Goal: Task Accomplishment & Management: Manage account settings

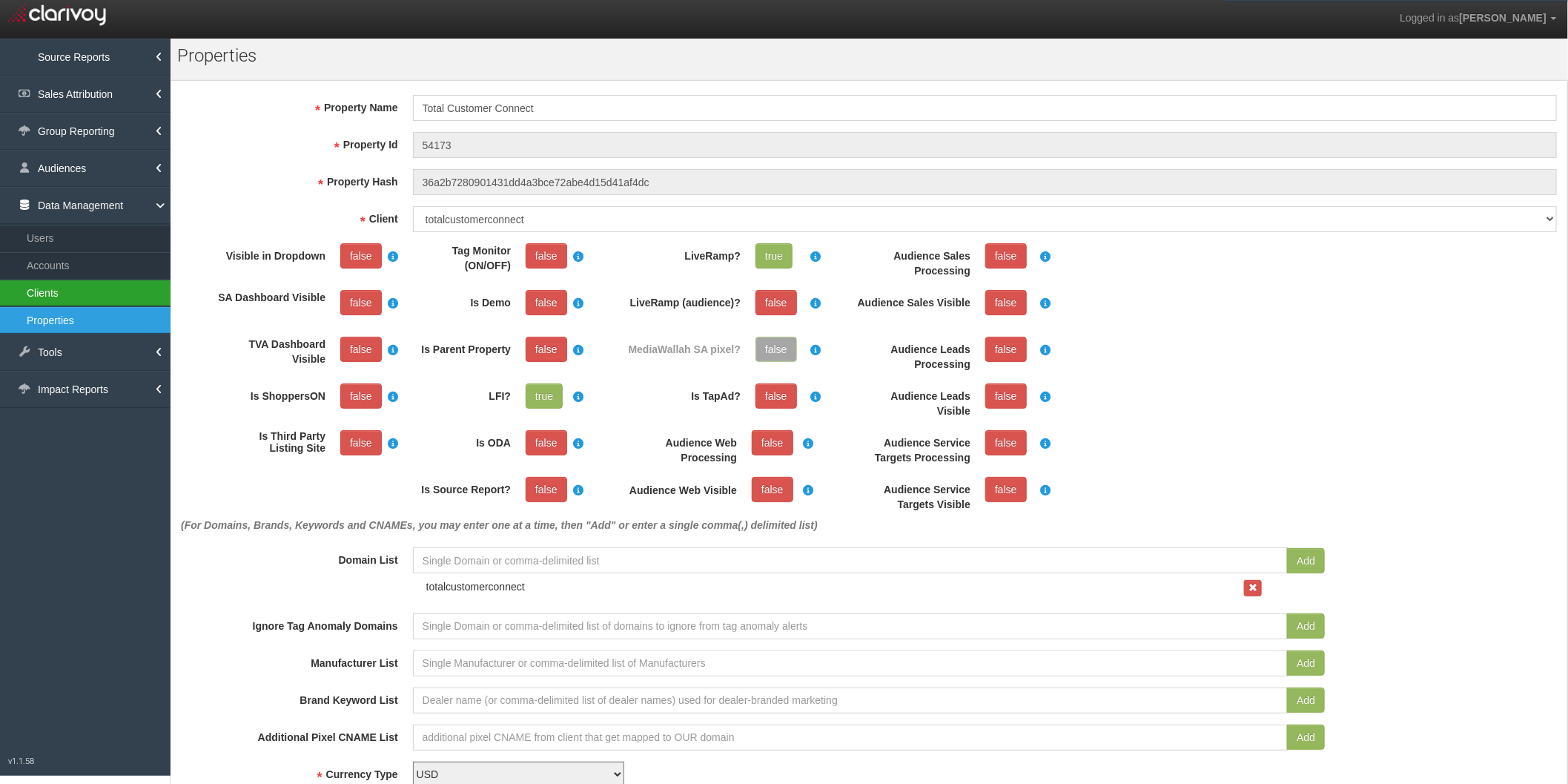
click at [66, 293] on link "Clients" at bounding box center [85, 293] width 171 height 27
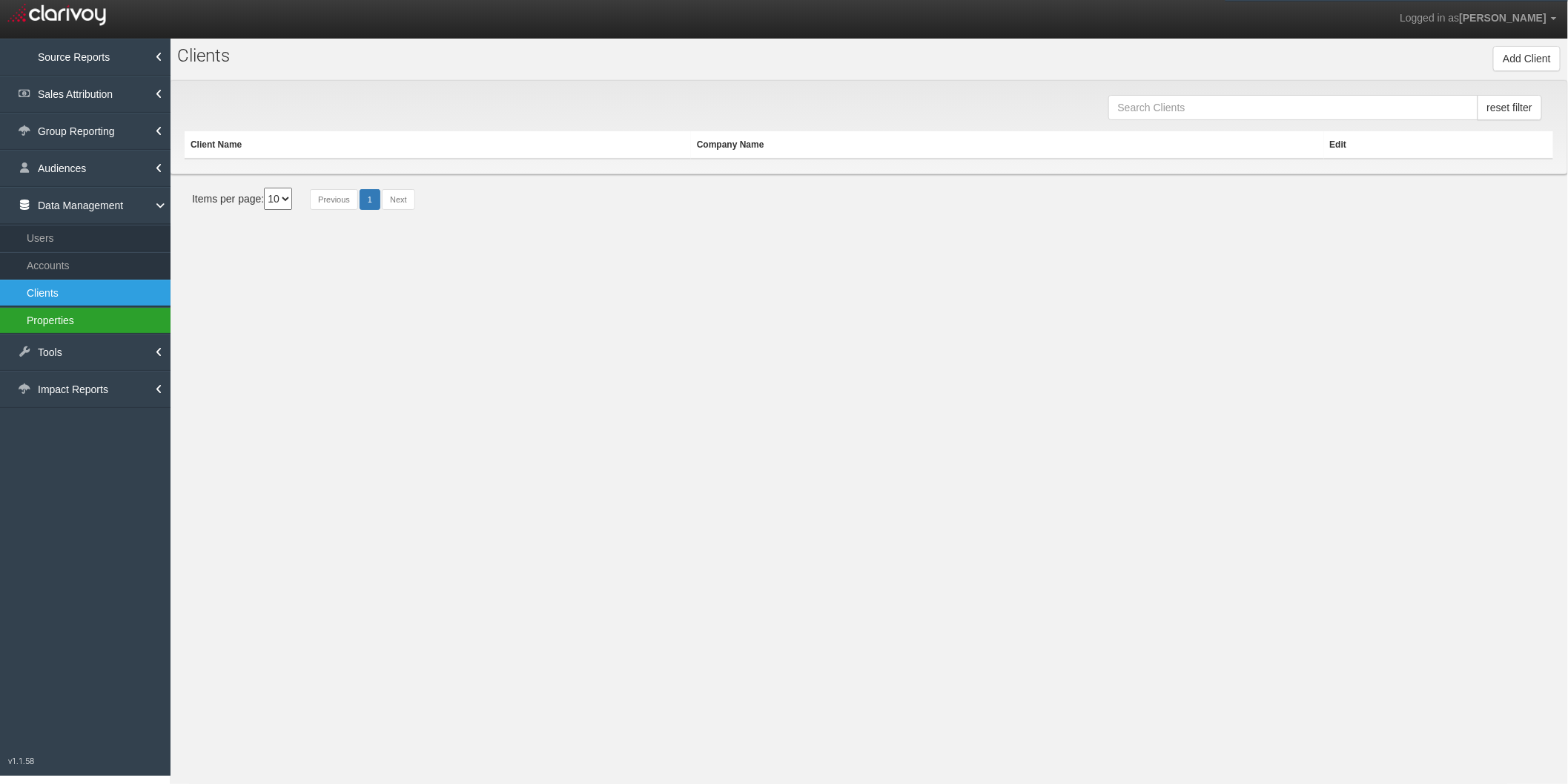
click at [88, 321] on link "Properties" at bounding box center [85, 320] width 171 height 27
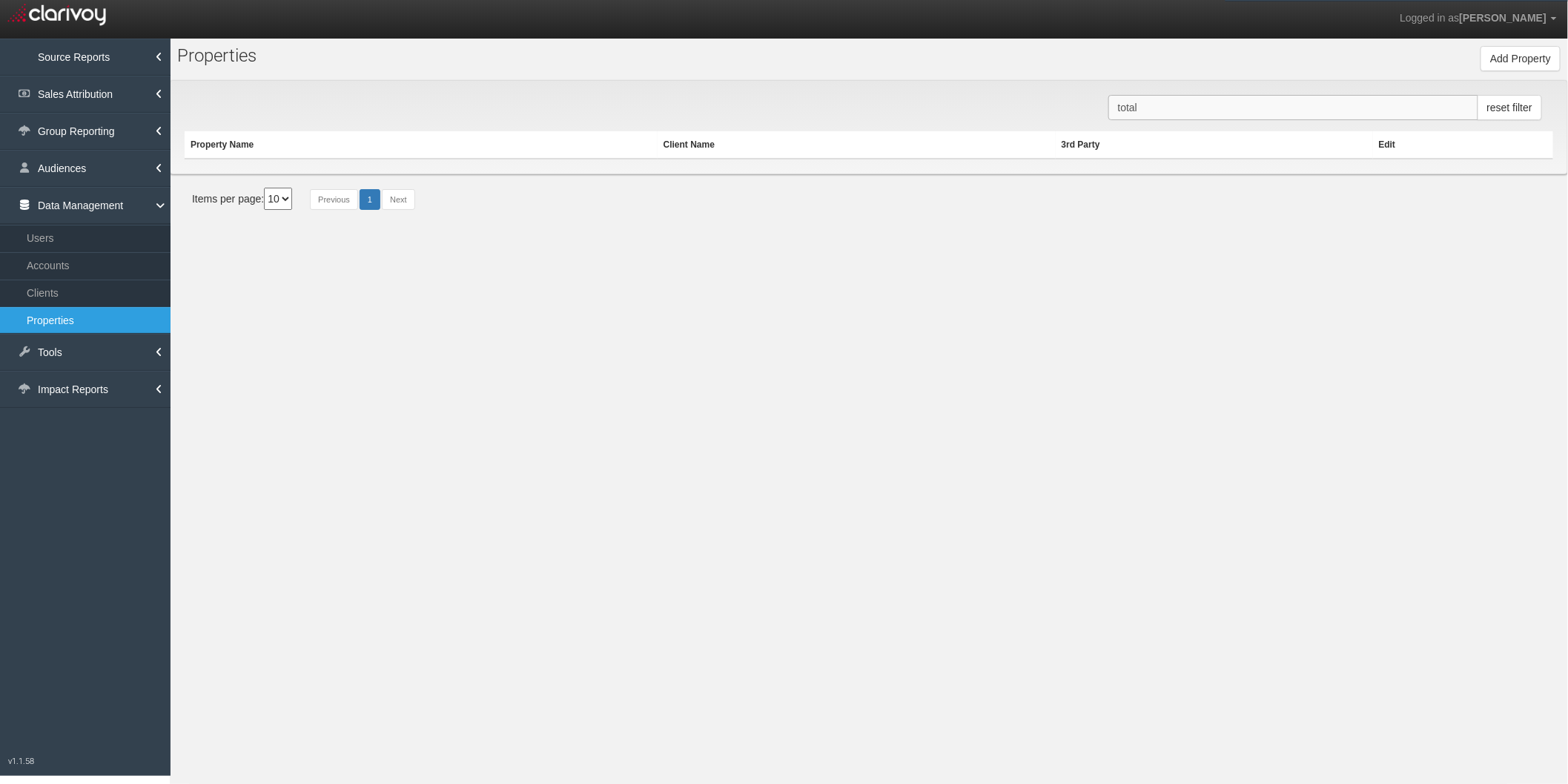
click at [1175, 110] on input "total" at bounding box center [1294, 108] width 370 height 25
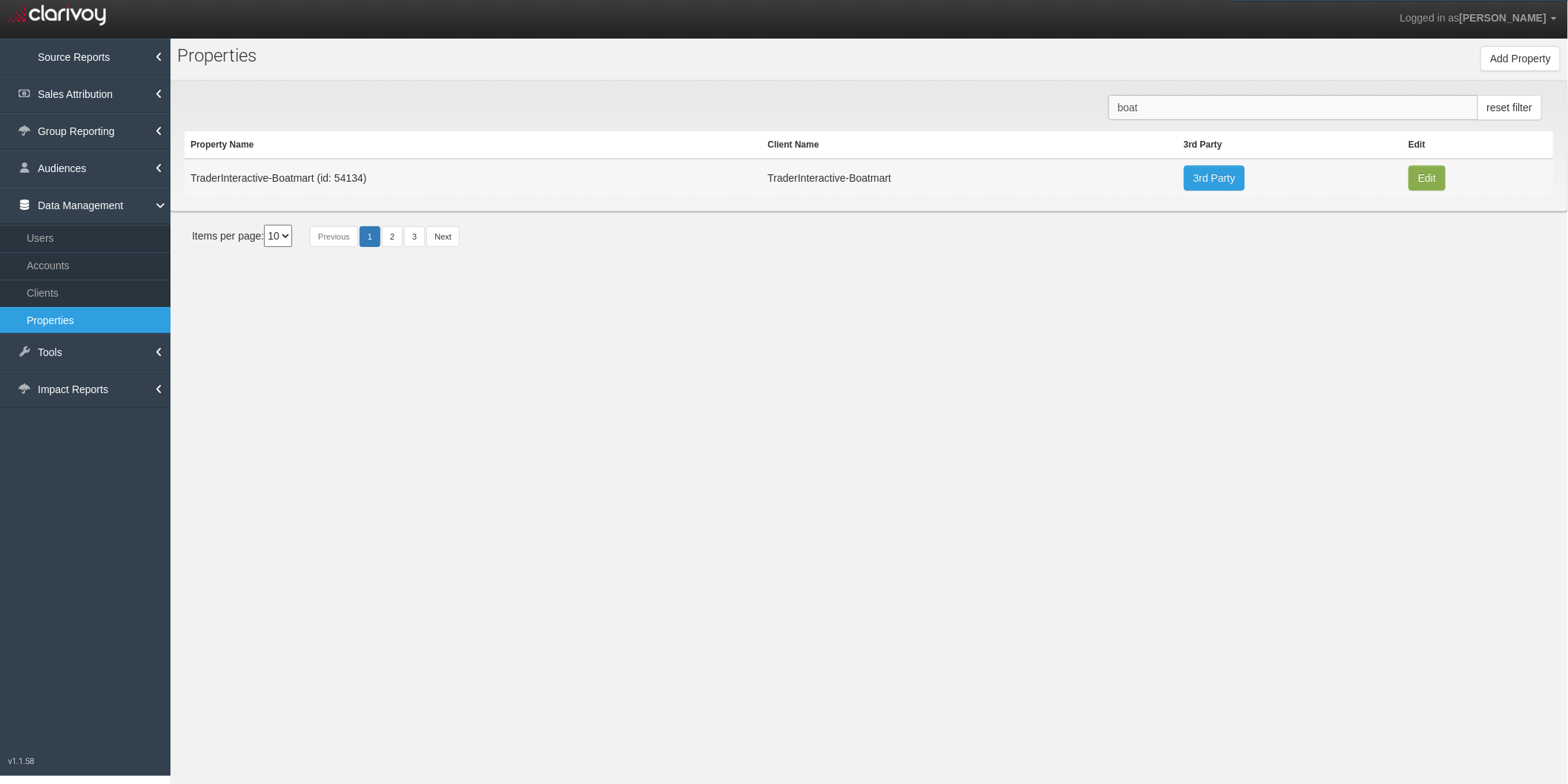
type input "boat"
click at [1426, 177] on button "Edit" at bounding box center [1427, 178] width 37 height 25
type input "TraderInteractive-Boatmart"
type input "54134"
type input "09d61b0aae3d8508041fc66cbfef5deee72a87c5"
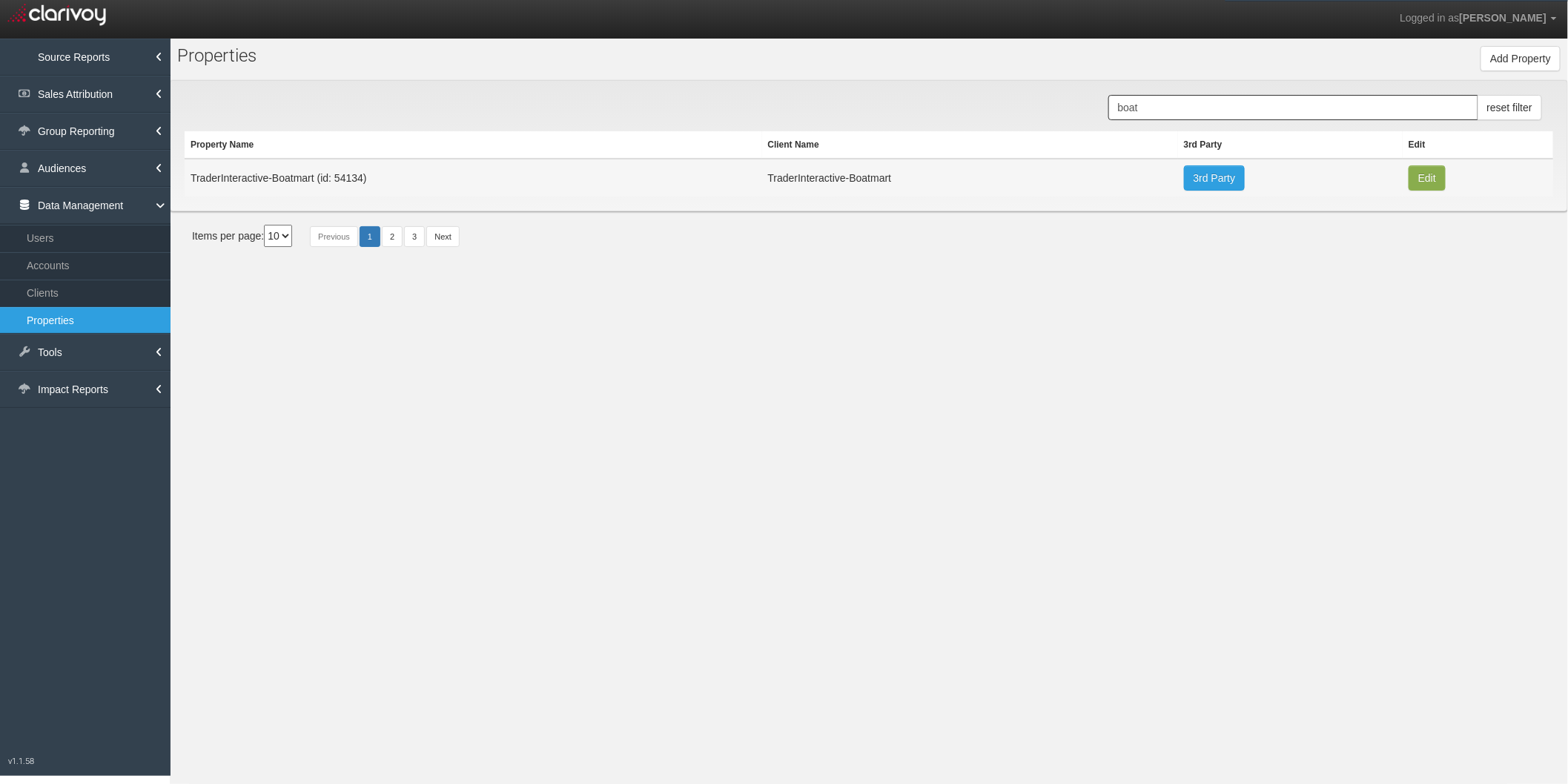
select select "6813e372e3a1e7ee26442312"
select select "string:USD"
type input "[STREET_ADDRESS]"
type input "[GEOGRAPHIC_DATA]"
type input "GA"
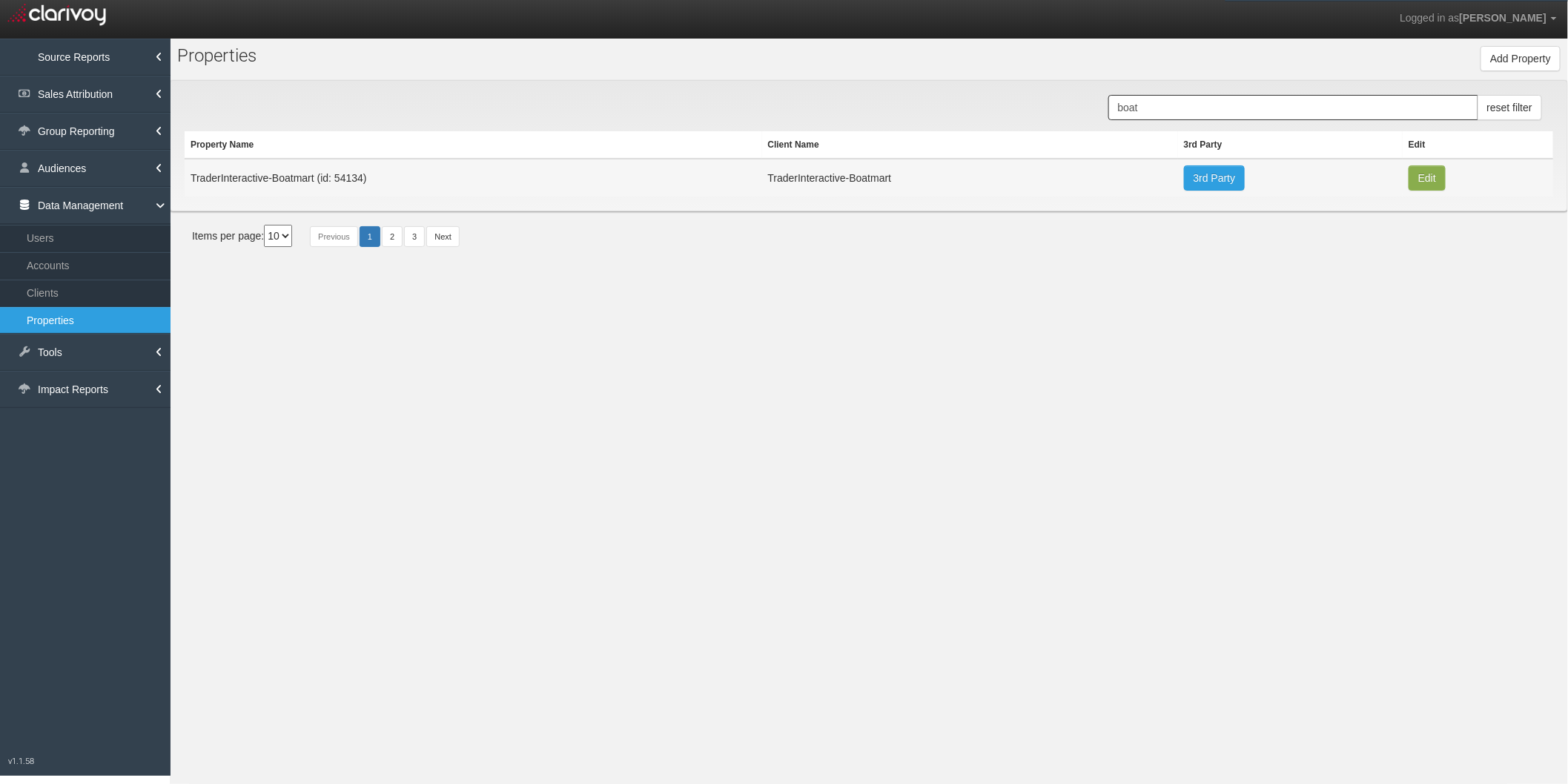
type input "30319"
type input "33.913779"
type input "-84.34260599999999"
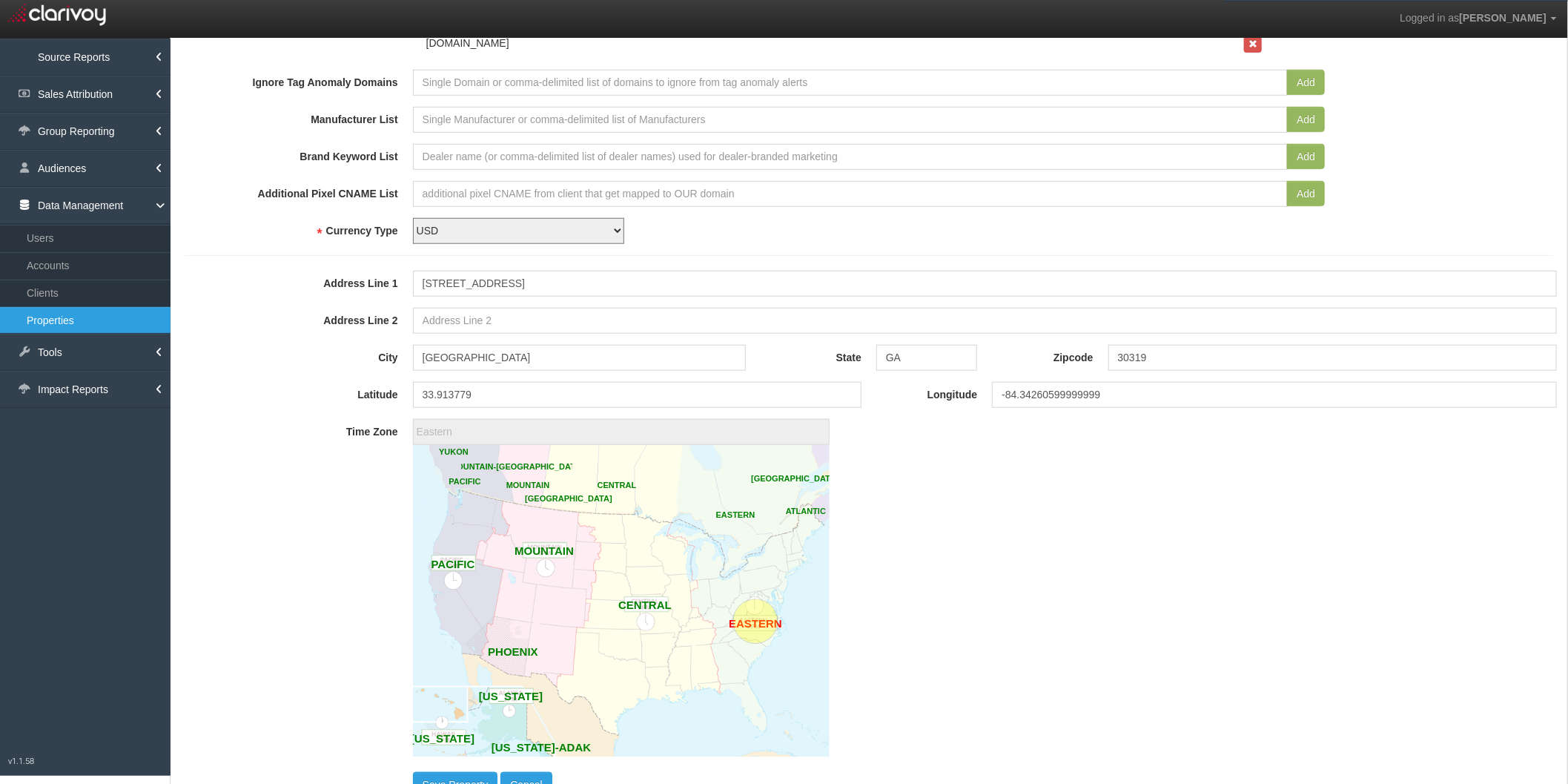
scroll to position [767, 0]
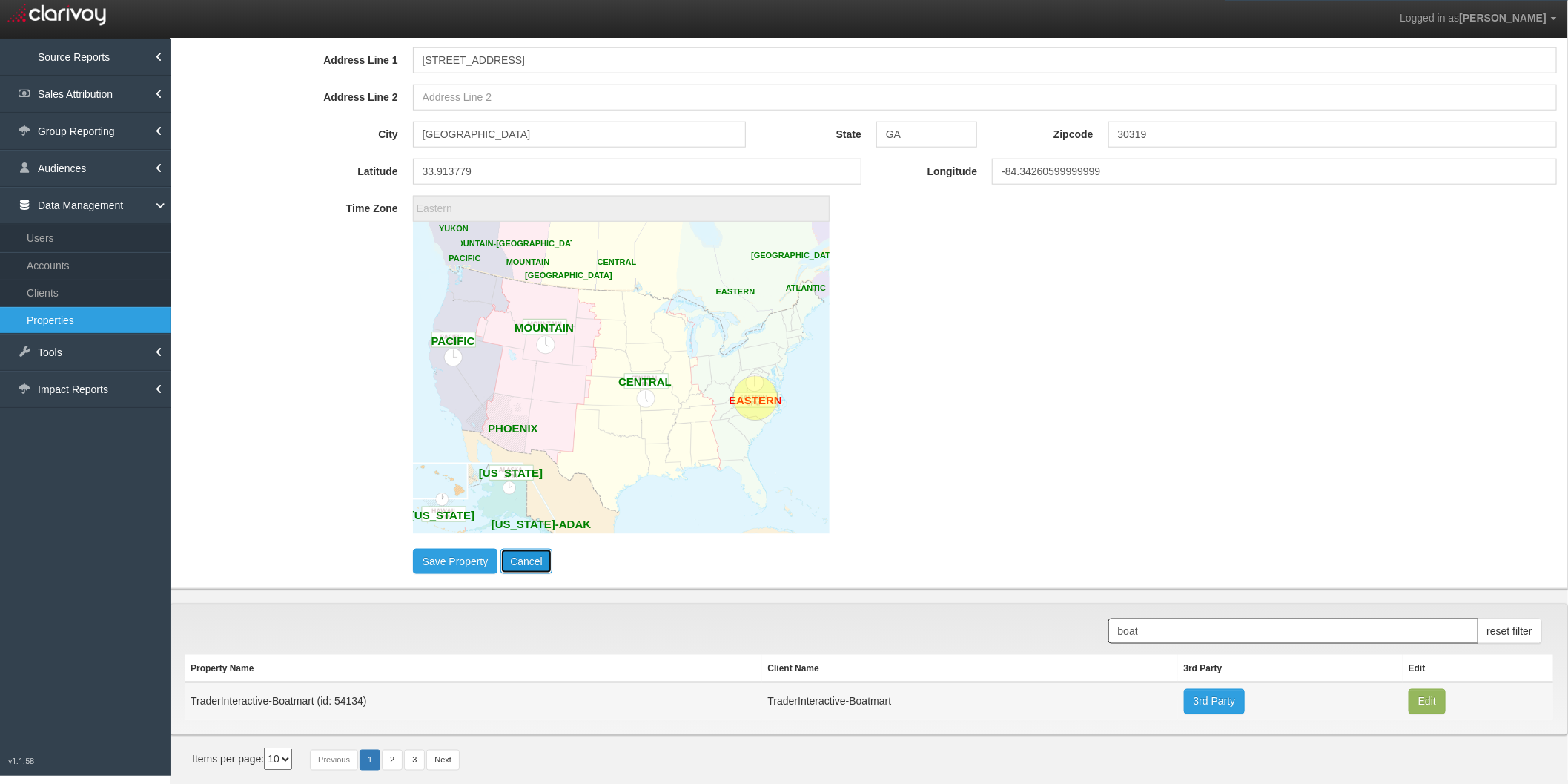
click at [530, 554] on button "Cancel" at bounding box center [526, 561] width 52 height 25
select select "?"
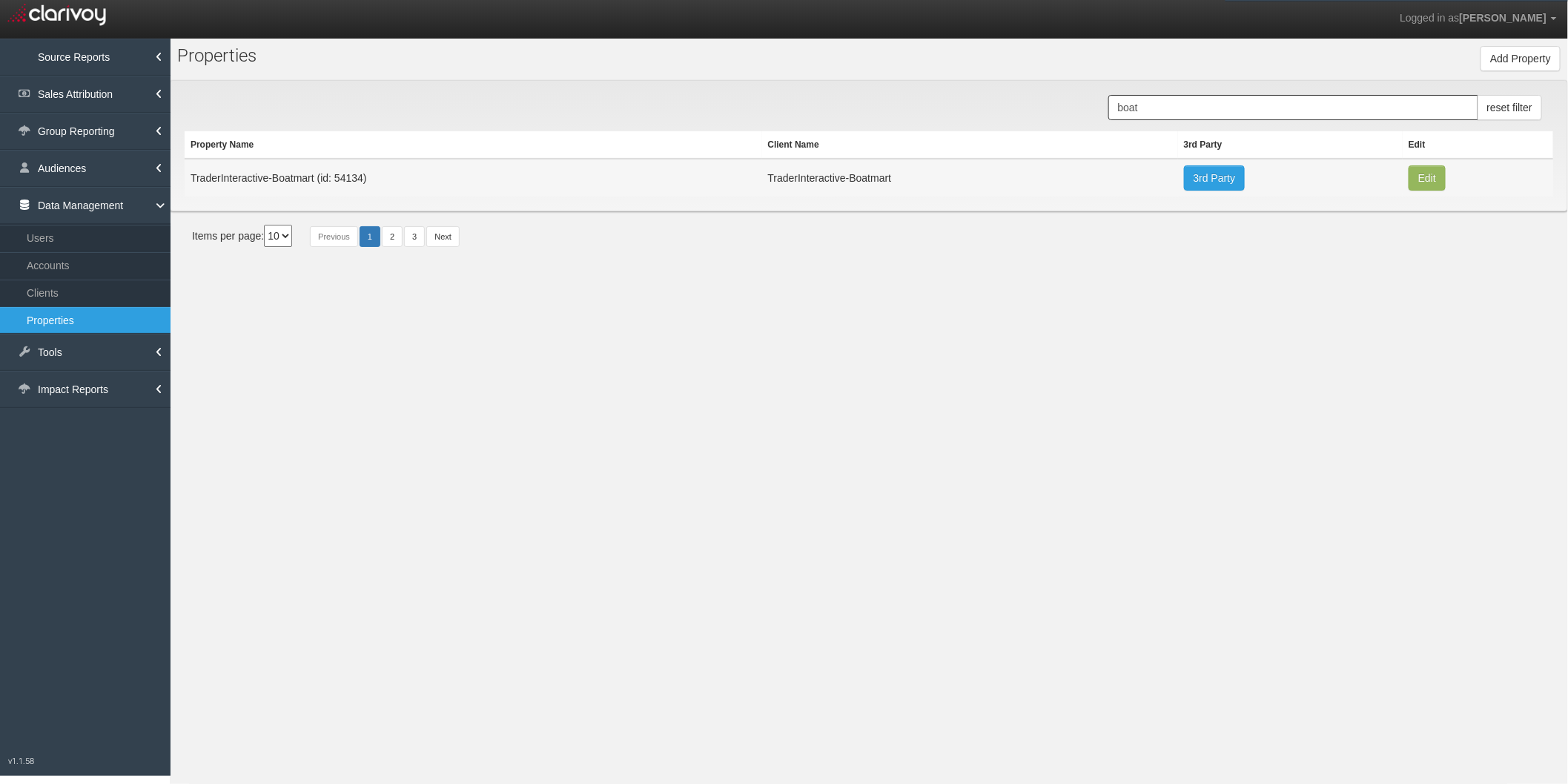
scroll to position [0, 0]
click at [1140, 106] on input "boat" at bounding box center [1294, 108] width 370 height 25
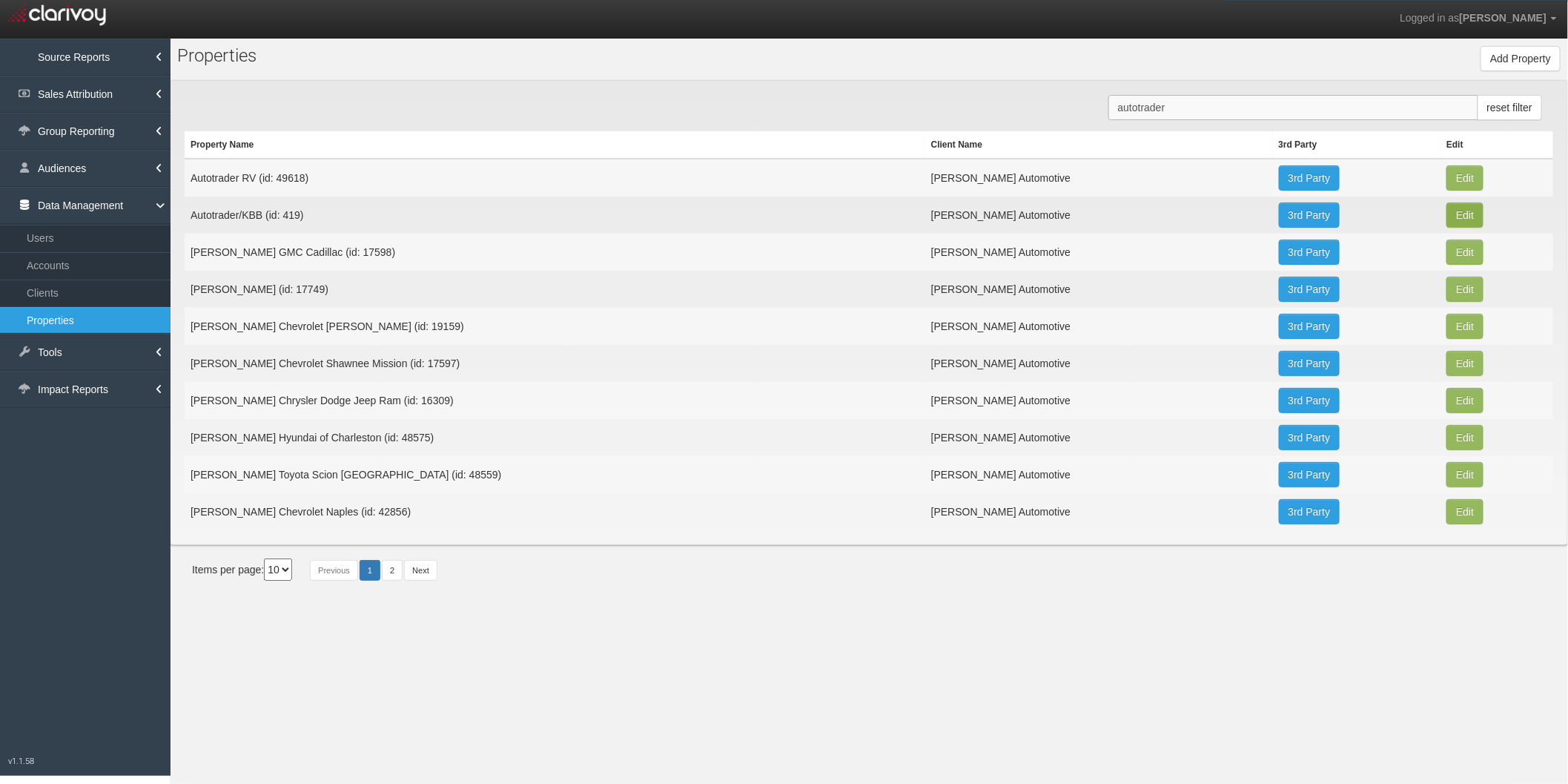
type input "autotrader"
click at [1447, 191] on button "Edit" at bounding box center [1465, 178] width 37 height 25
type input "Autotrader/KBB"
type input "419"
type input "30f6fb99aaccd6329d8f94fd9d08ad388176f4a7"
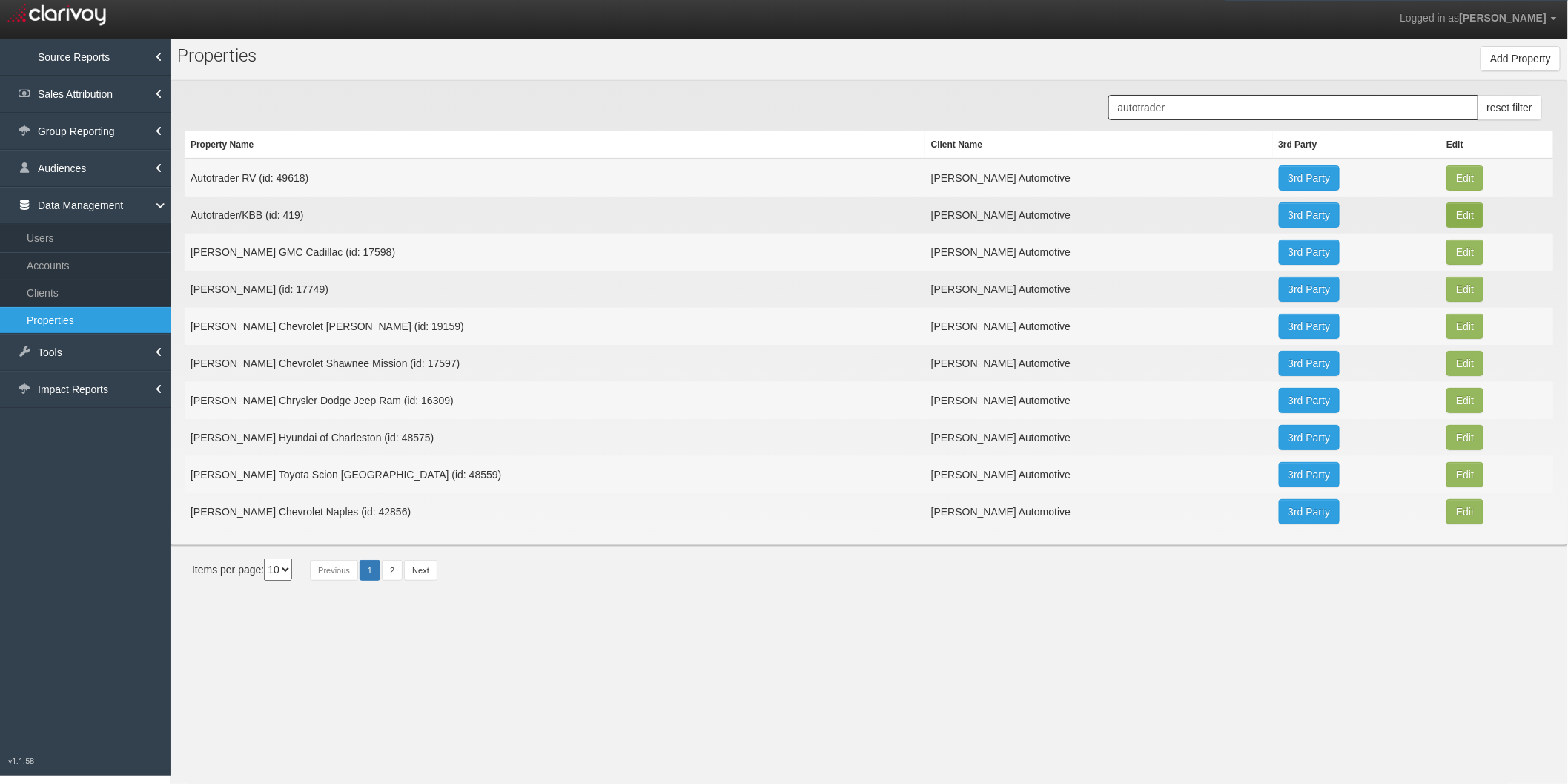
select select "5c9cf7070f145b65f7acb300"
select select "string:USD"
type input "[STREET_ADDRESS]"
type input "[GEOGRAPHIC_DATA]"
type input "GA"
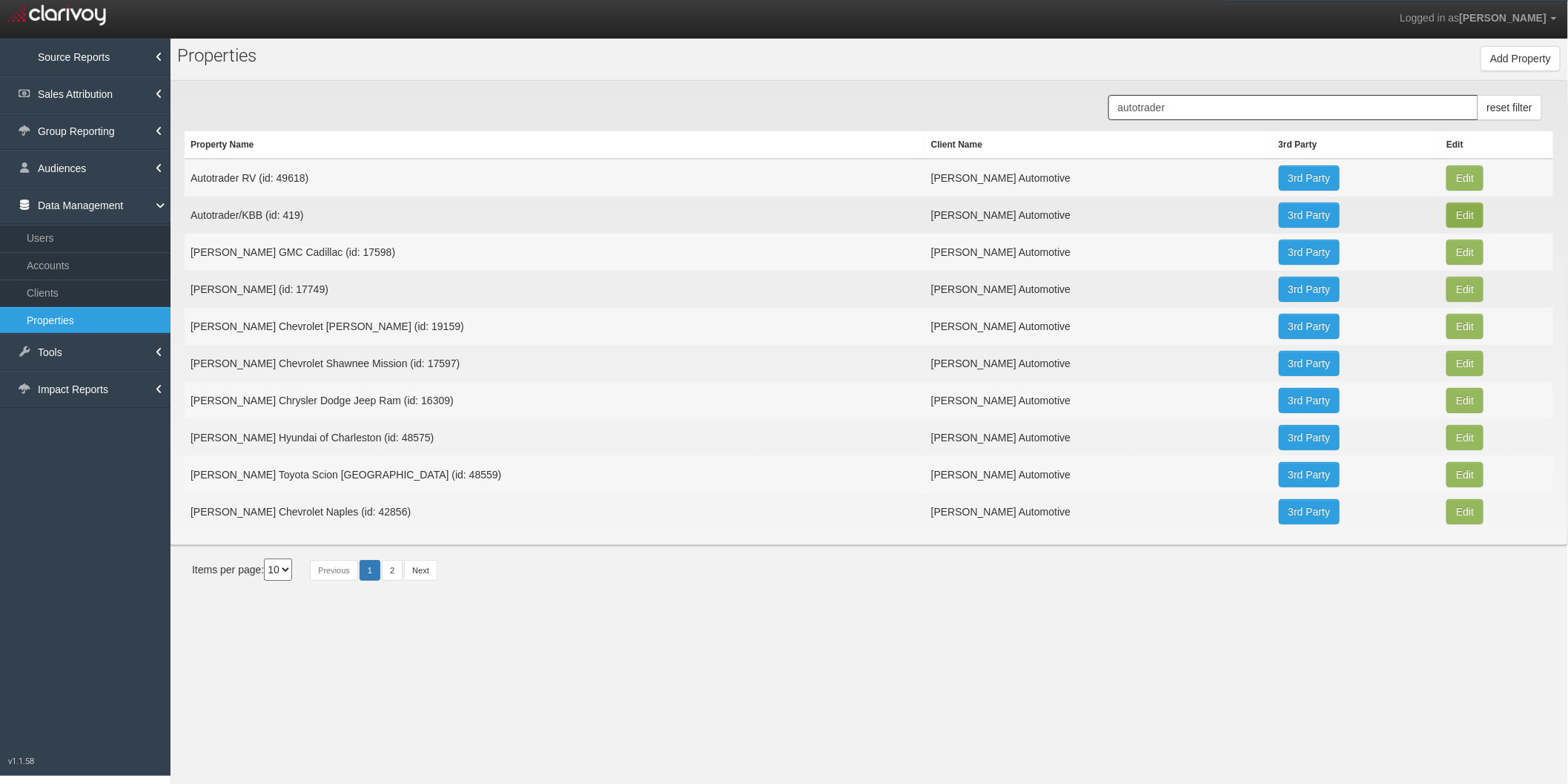
type input "30319"
type input "33.9137806"
type input "-84.34258799999998"
